Goal: Task Accomplishment & Management: Manage account settings

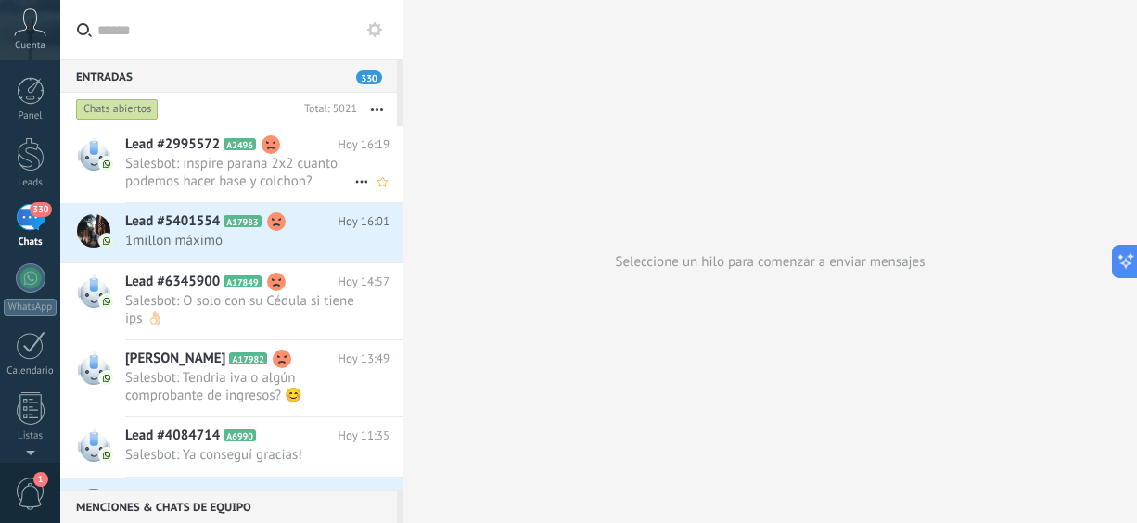
click at [185, 177] on span "Salesbot: inspire parana 2x2 cuanto podemos hacer base y colchon?" at bounding box center [239, 172] width 229 height 35
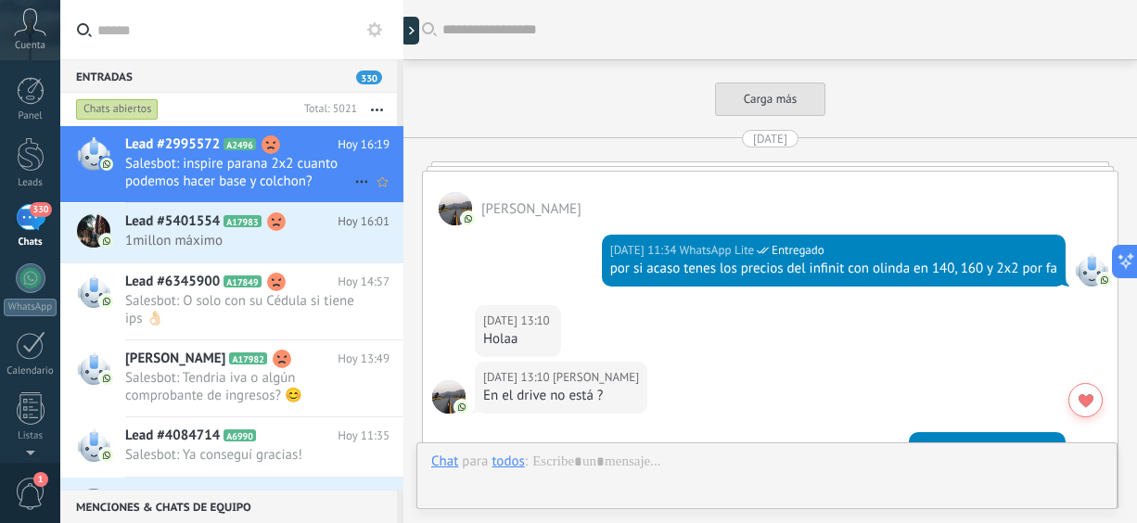
scroll to position [3069, 0]
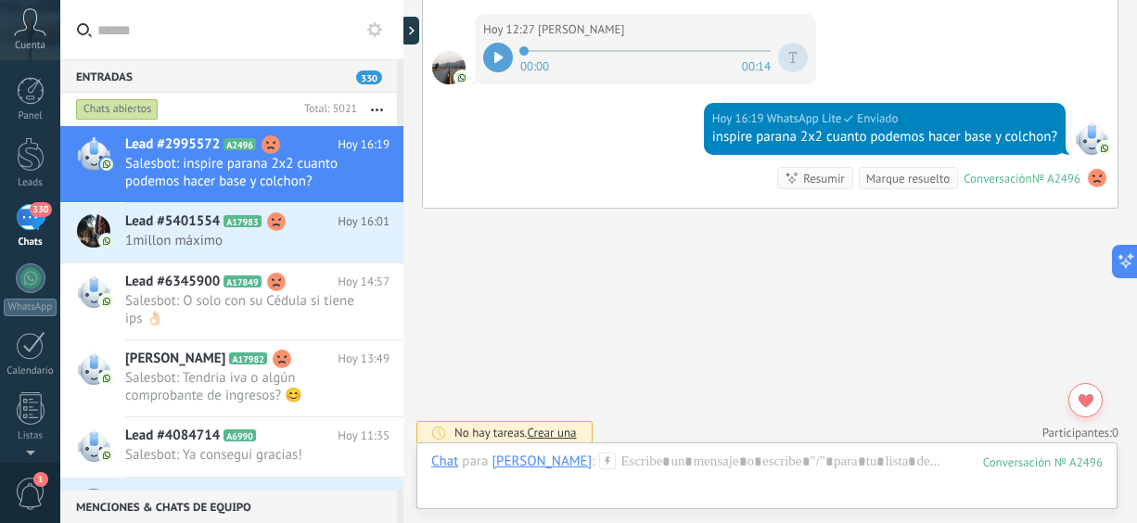
click at [496, 55] on div at bounding box center [498, 58] width 30 height 30
click at [164, 246] on span "1millon máximo" at bounding box center [239, 241] width 229 height 18
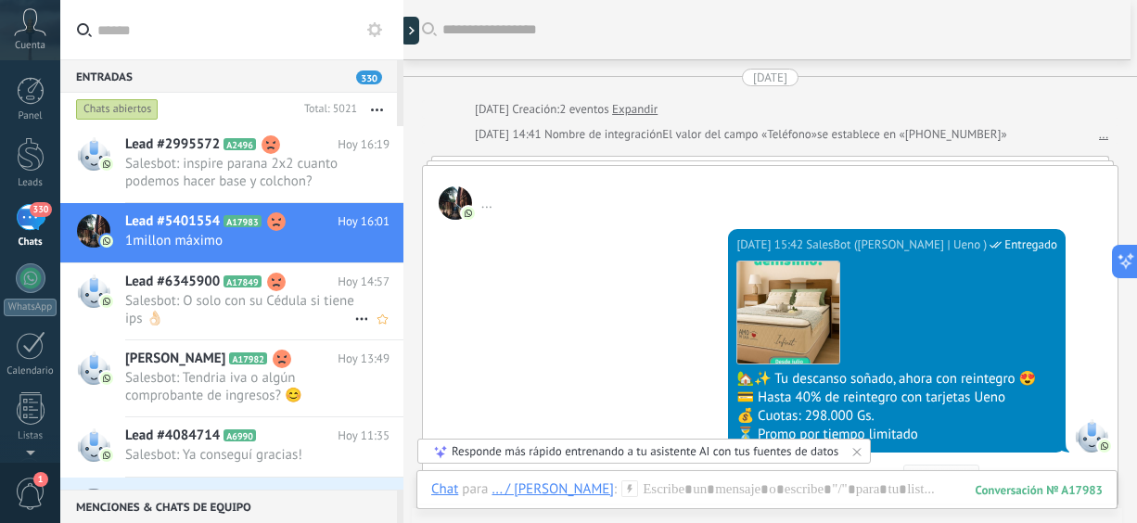
click at [114, 314] on div at bounding box center [92, 301] width 65 height 76
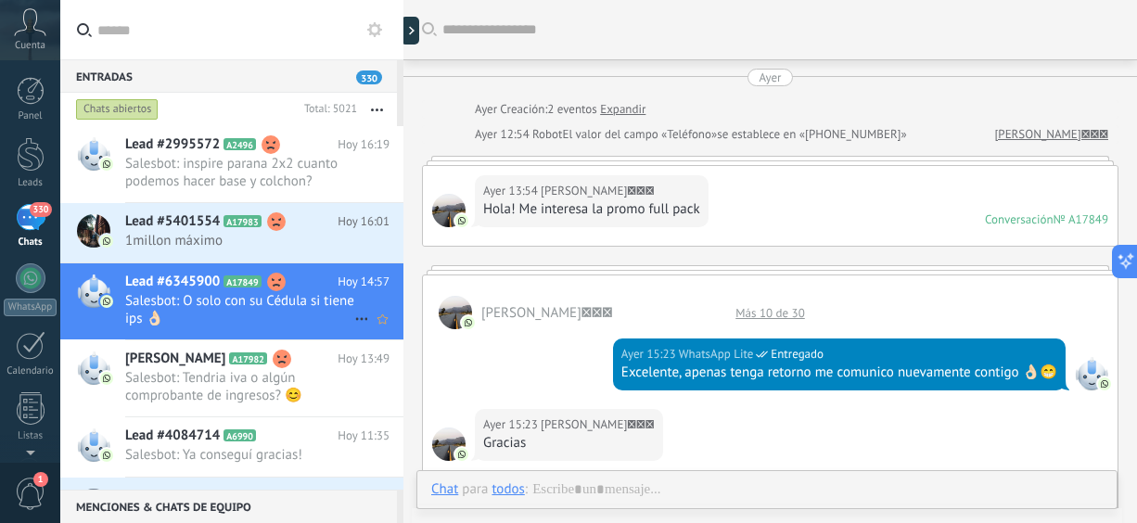
scroll to position [1445, 0]
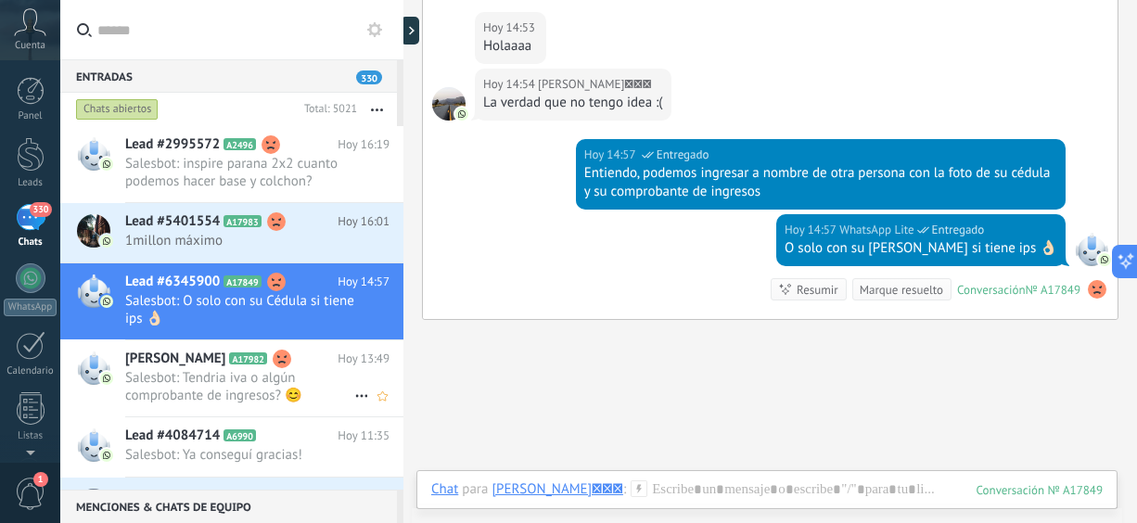
click at [172, 380] on span "Salesbot: Tendria iva o algún comprobante de ingresos? 😊" at bounding box center [239, 386] width 229 height 35
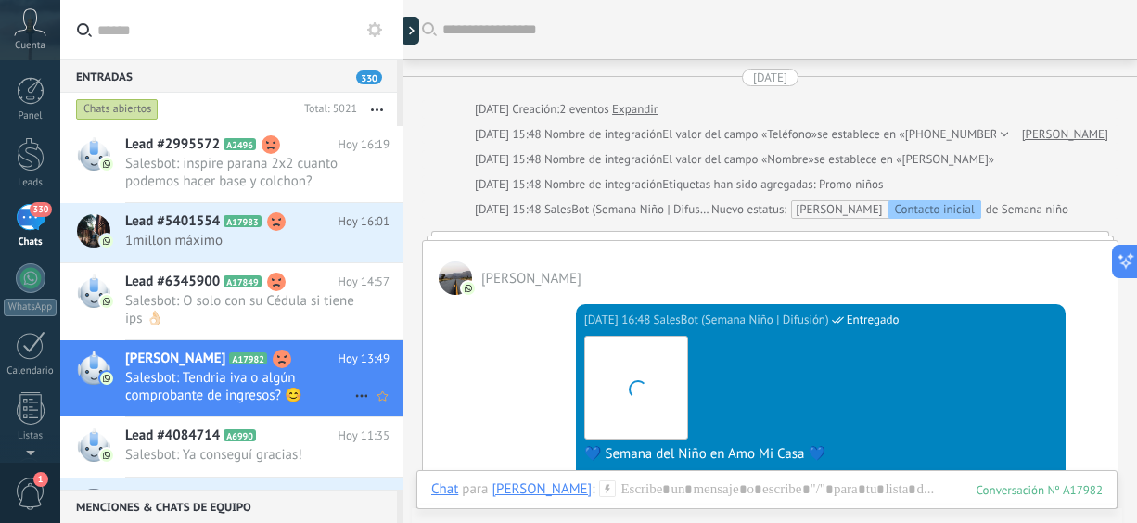
scroll to position [1290, 0]
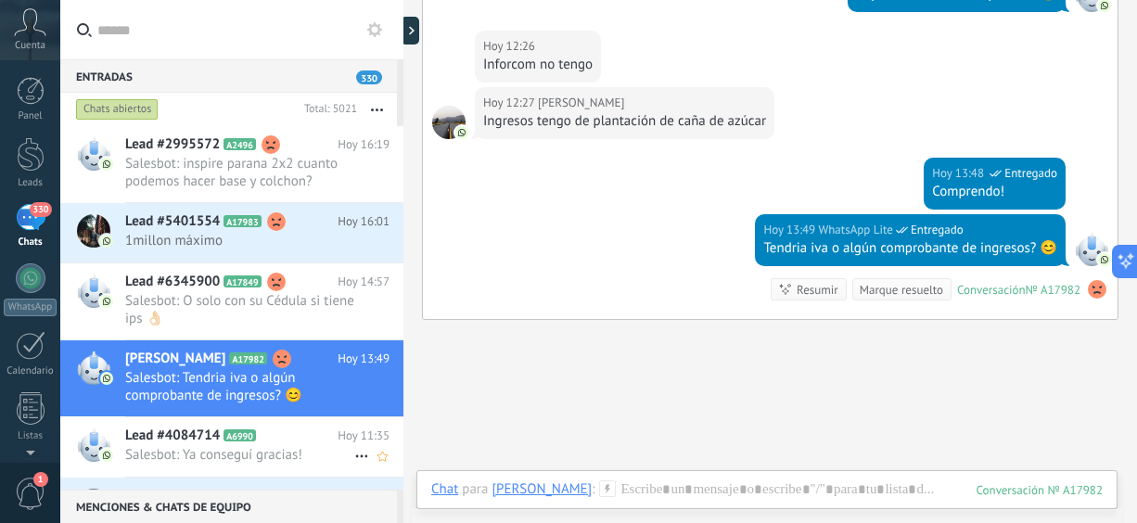
click at [197, 453] on span "Salesbot: Ya conseguí gracias!" at bounding box center [239, 455] width 229 height 18
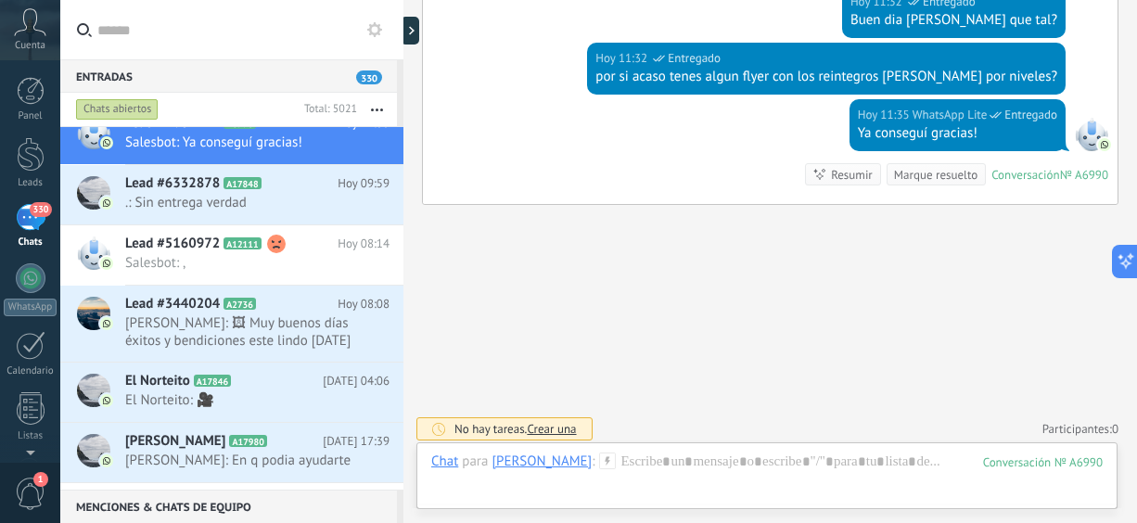
scroll to position [319, 0]
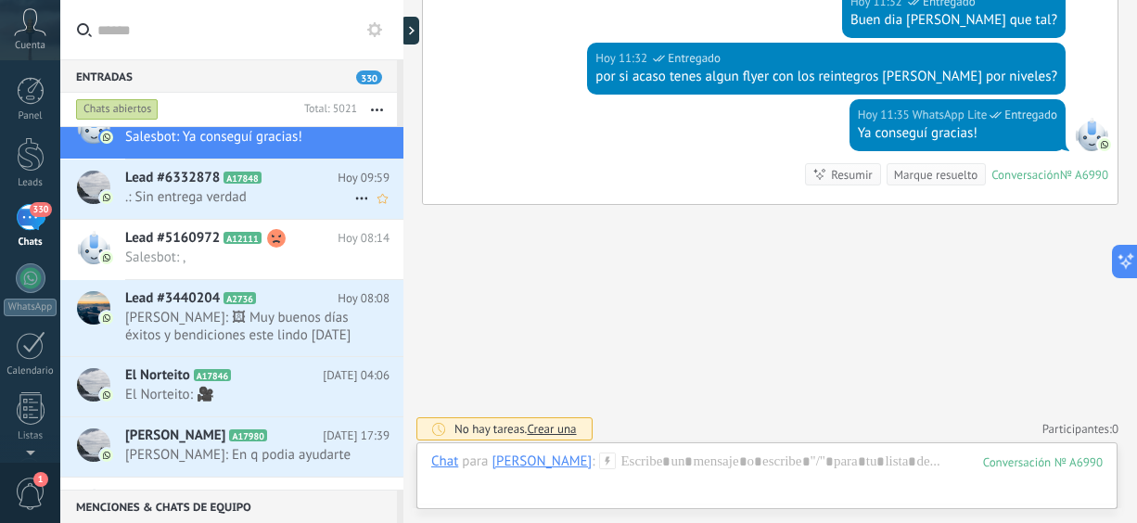
click at [202, 188] on span ".: Sin entrega verdad" at bounding box center [239, 197] width 229 height 18
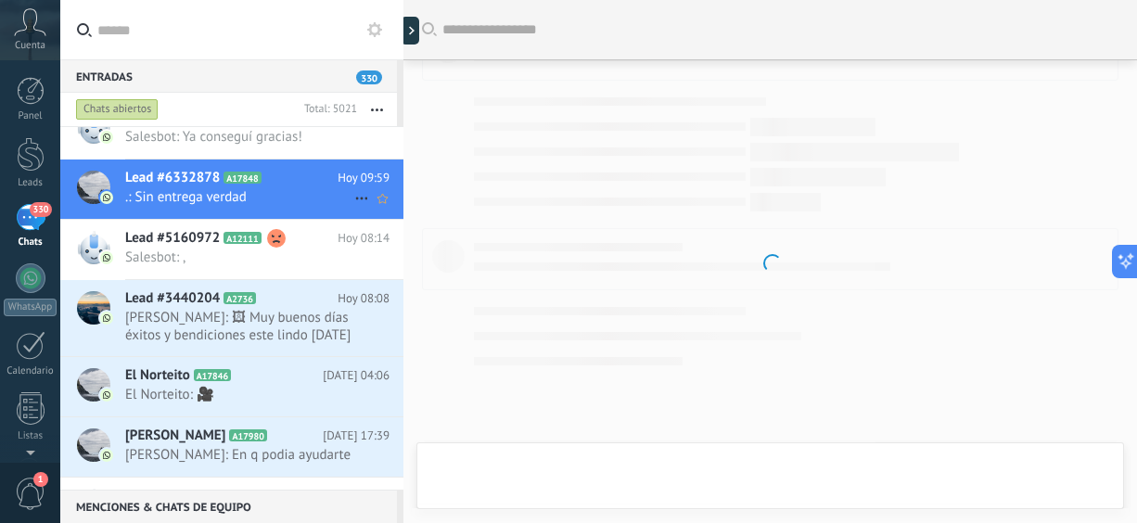
scroll to position [1500, 0]
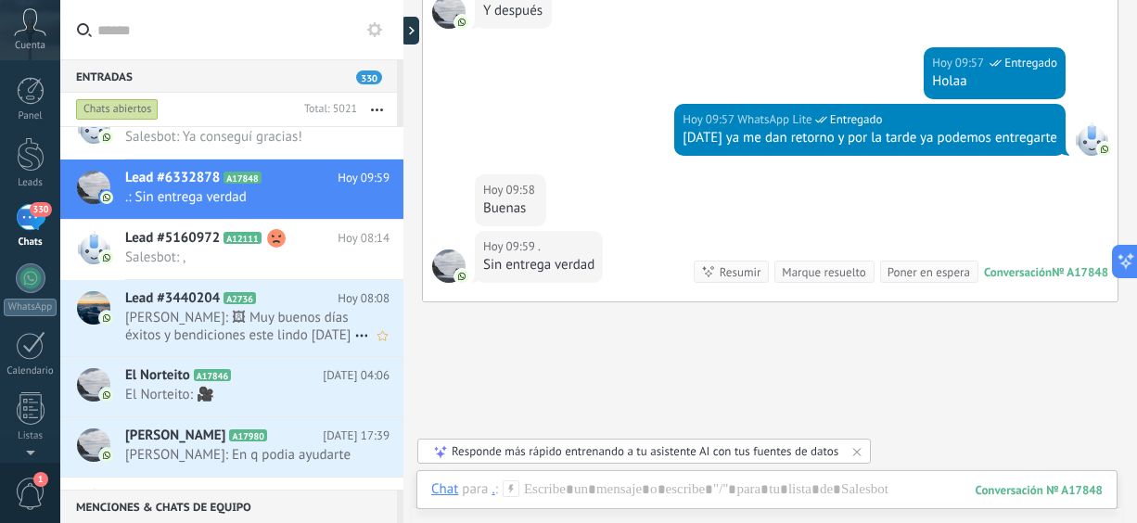
click at [218, 336] on span "[PERSON_NAME]: 🖼 Muy buenos días éxitos y bendiciones este lindo [DATE]" at bounding box center [239, 326] width 229 height 35
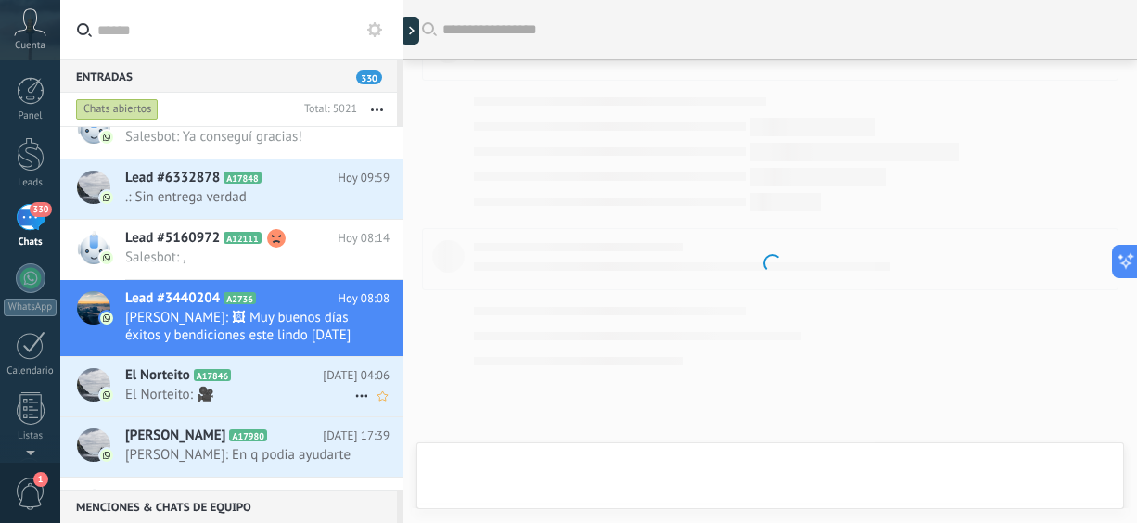
click at [248, 392] on span "El Norteito: 🎥" at bounding box center [239, 395] width 229 height 18
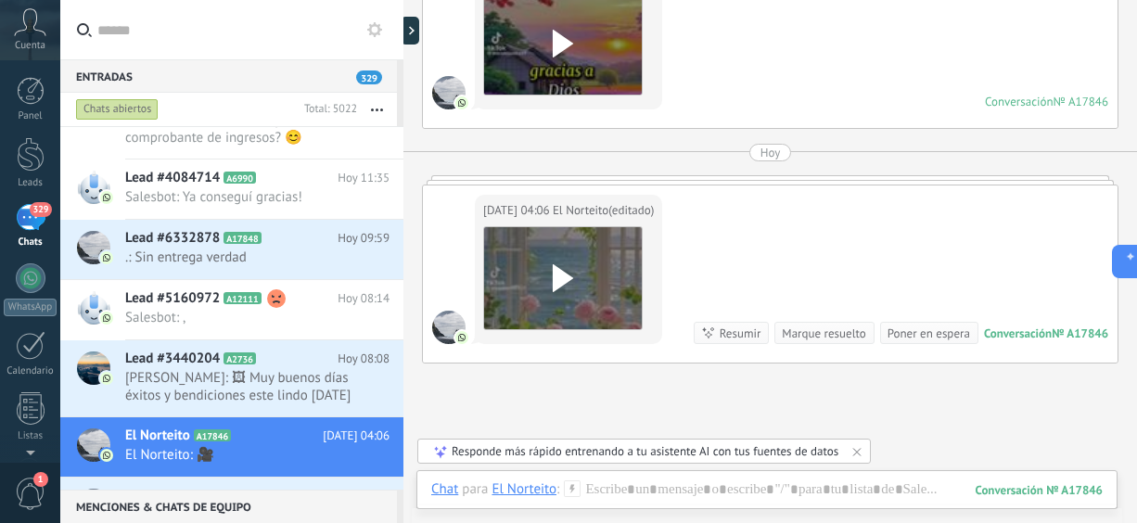
scroll to position [336, 0]
